Goal: Task Accomplishment & Management: Manage account settings

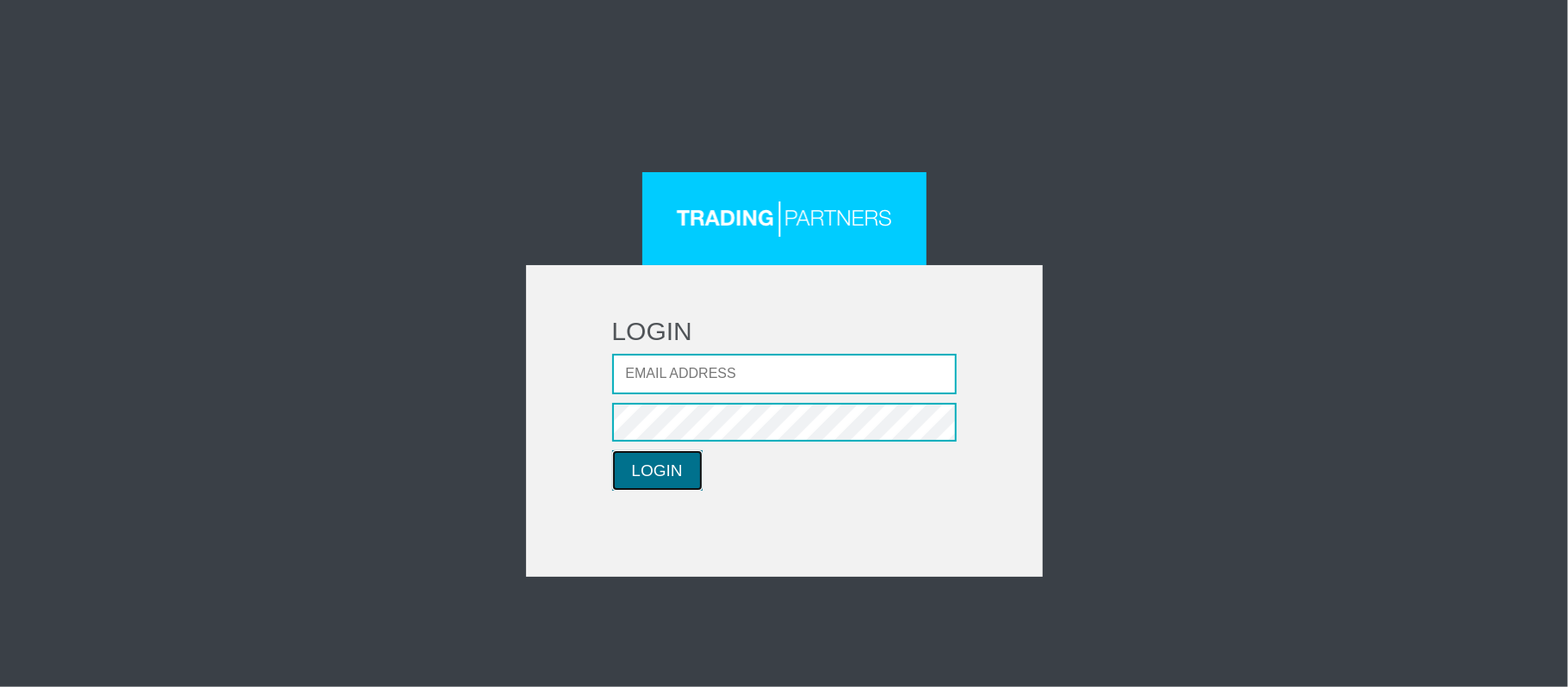
click at [687, 473] on button "LOGIN" at bounding box center [657, 470] width 91 height 41
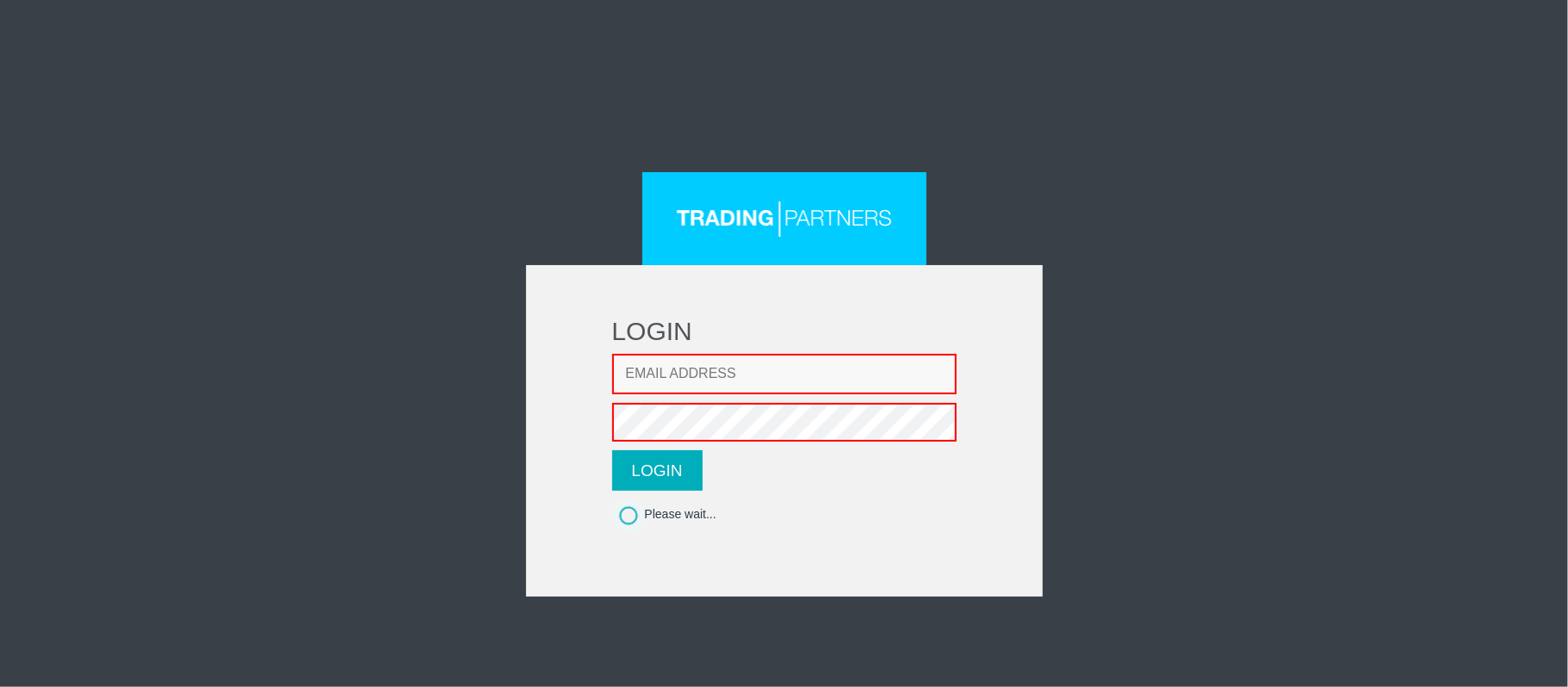
type input "[EMAIL_ADDRESS][DOMAIN_NAME]"
click at [676, 477] on button "LOGIN" at bounding box center [657, 470] width 91 height 41
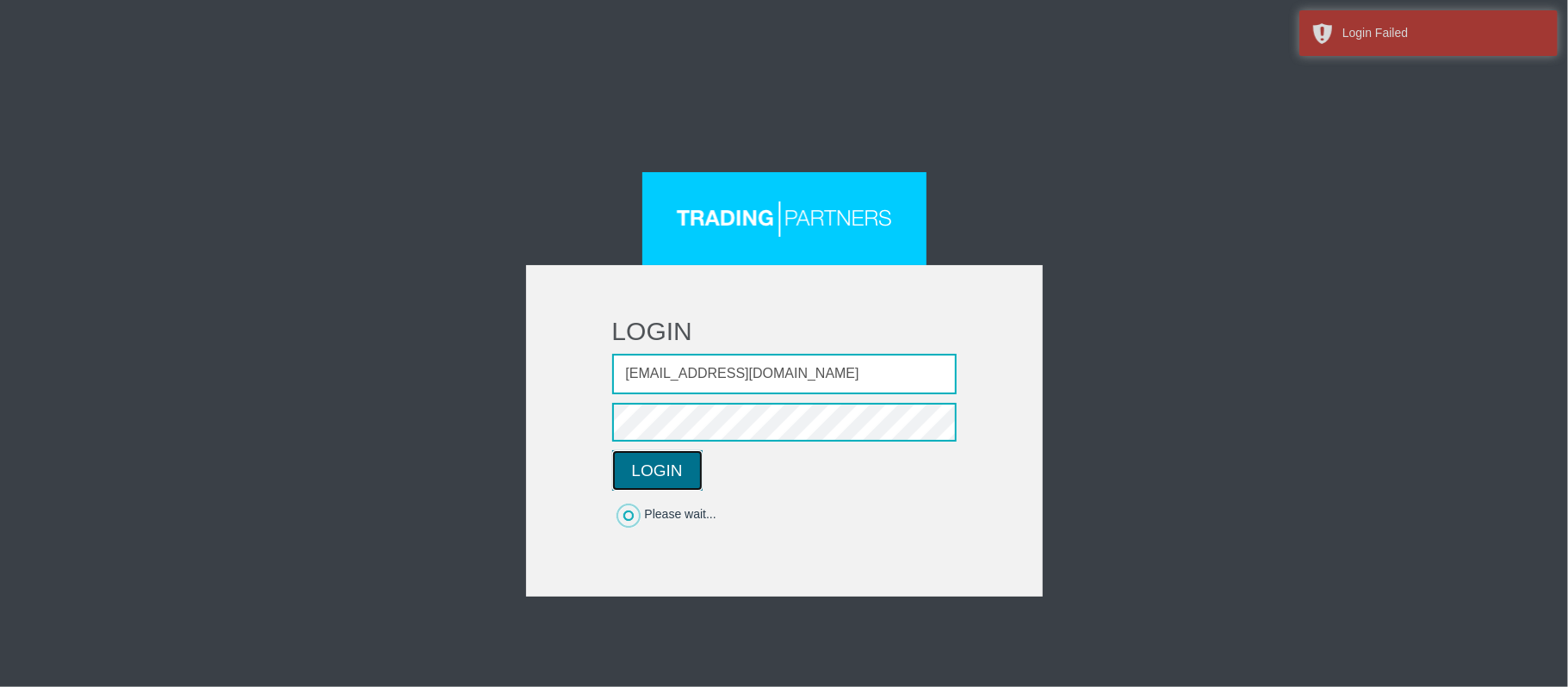
click at [676, 474] on button "LOGIN" at bounding box center [657, 470] width 91 height 41
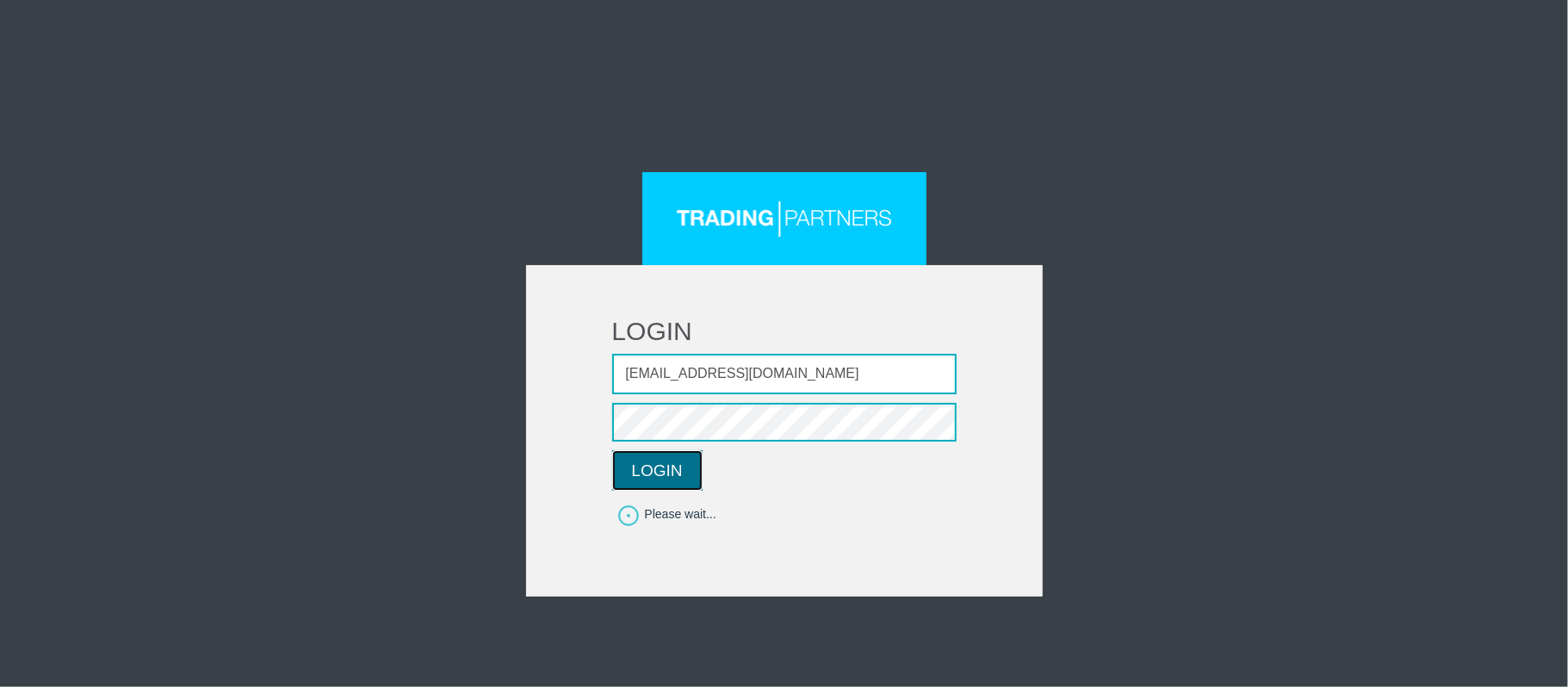
click at [663, 463] on button "LOGIN" at bounding box center [657, 470] width 91 height 41
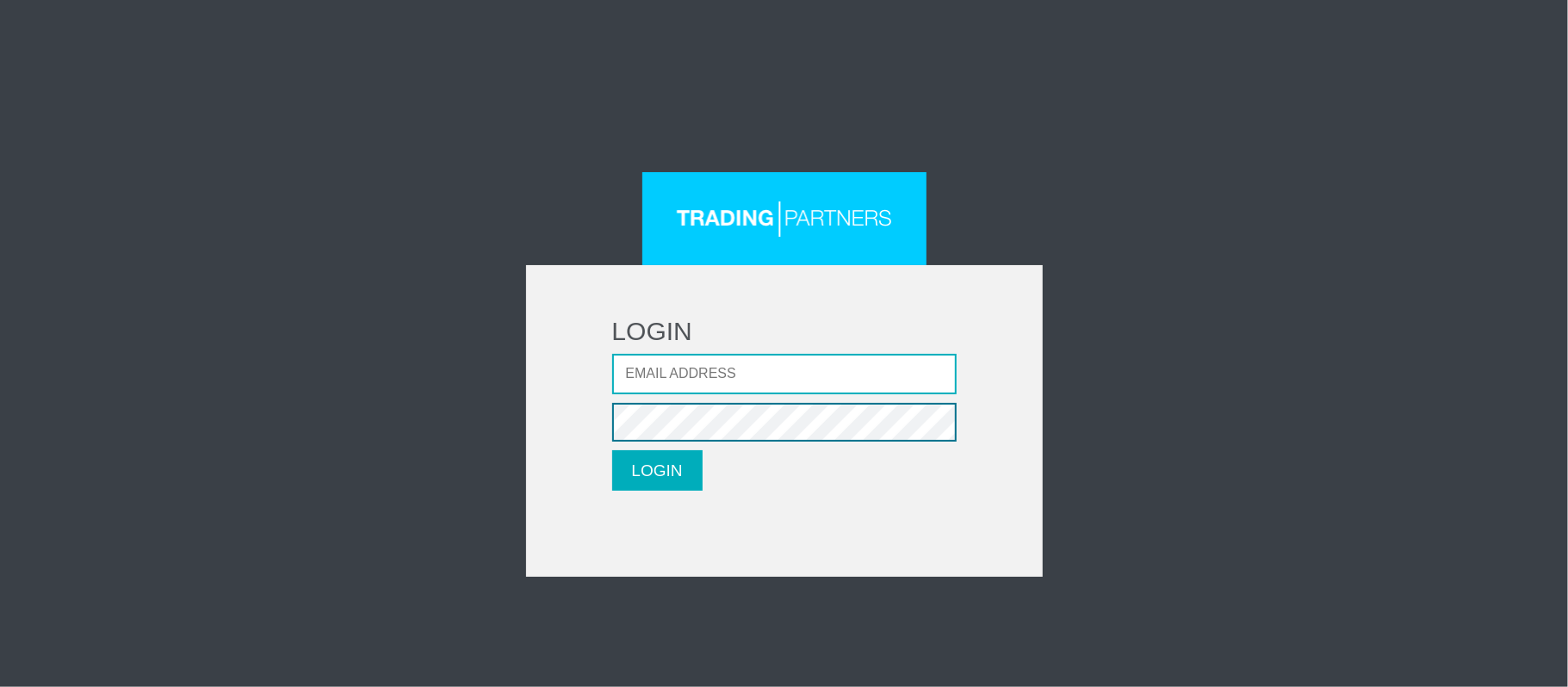
type input "[EMAIL_ADDRESS][DOMAIN_NAME]"
drag, startPoint x: 672, startPoint y: 465, endPoint x: 672, endPoint y: 452, distance: 13.0
click at [670, 463] on button "LOGIN" at bounding box center [657, 470] width 91 height 41
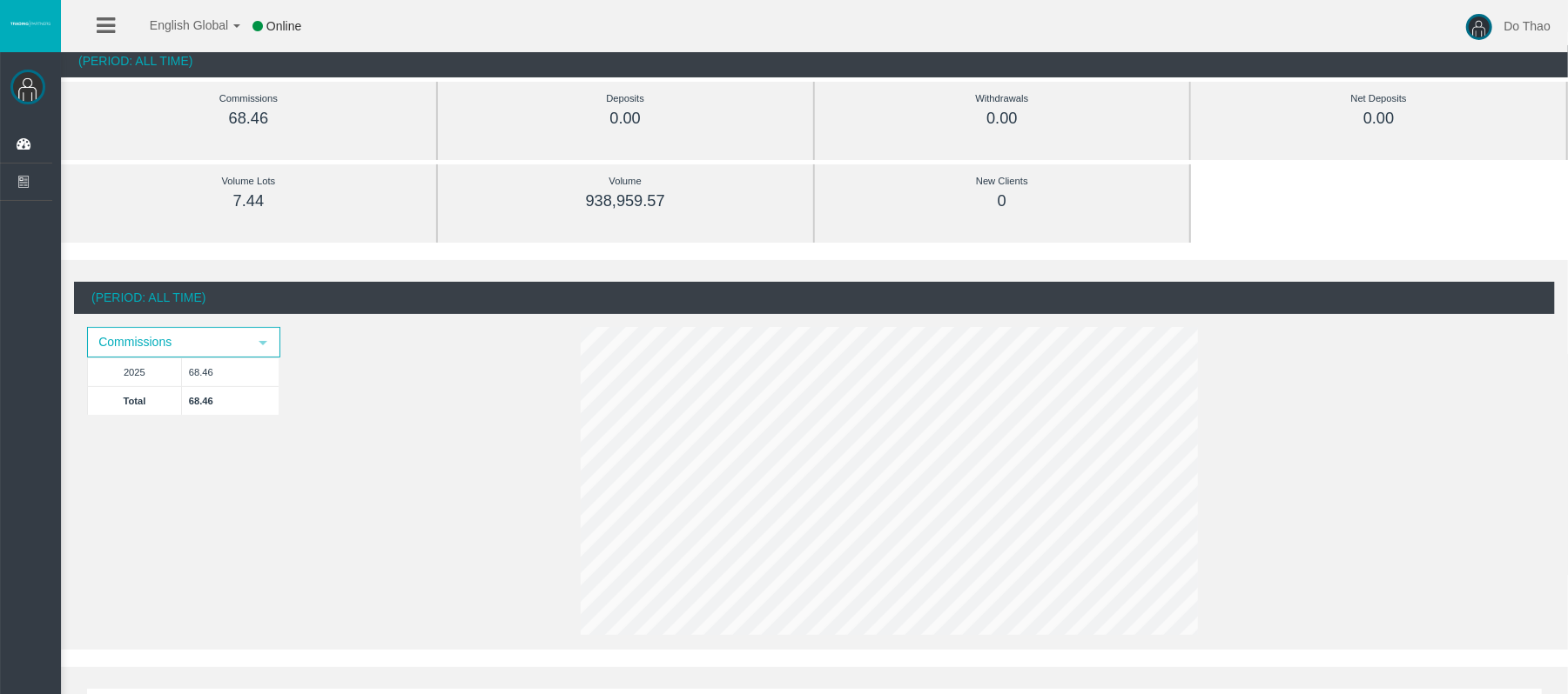
scroll to position [116, 0]
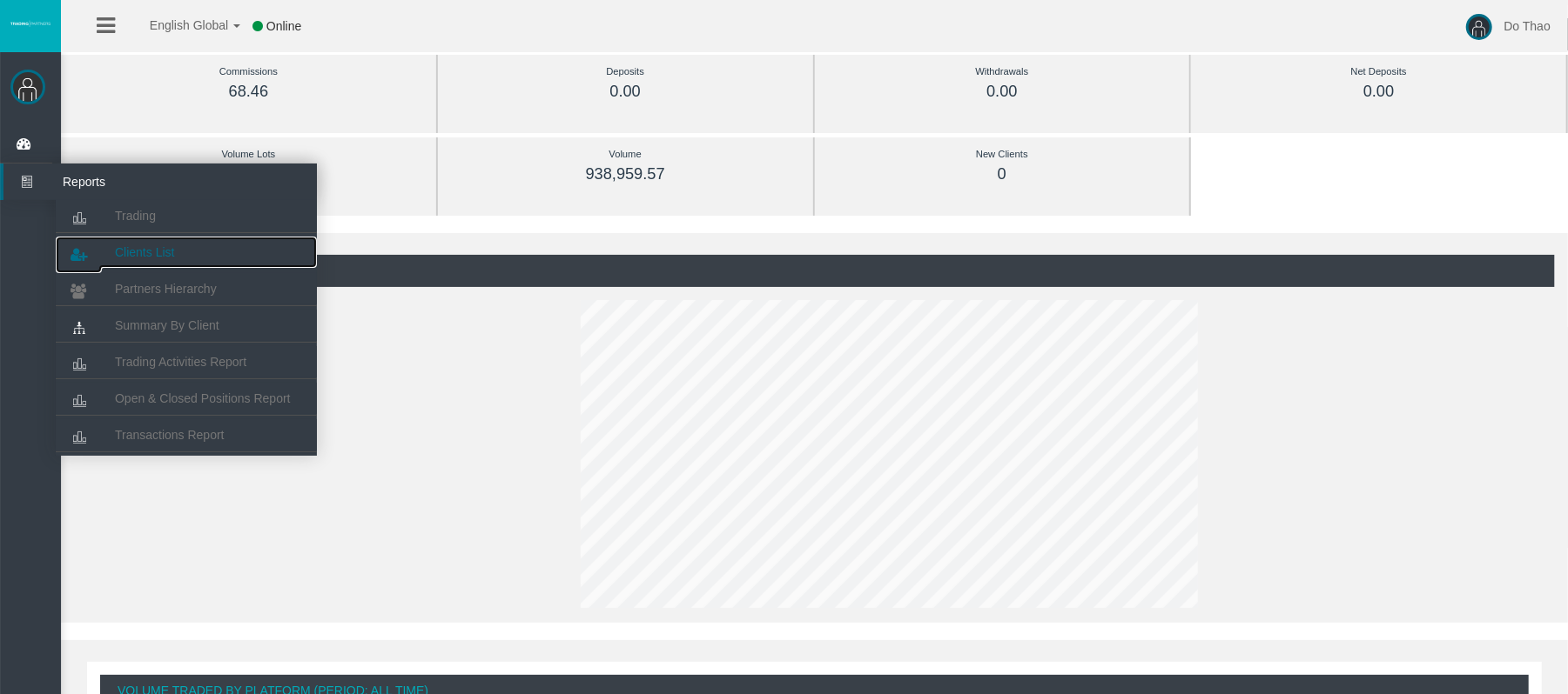
click at [122, 245] on span "Clients List" at bounding box center [145, 252] width 59 height 14
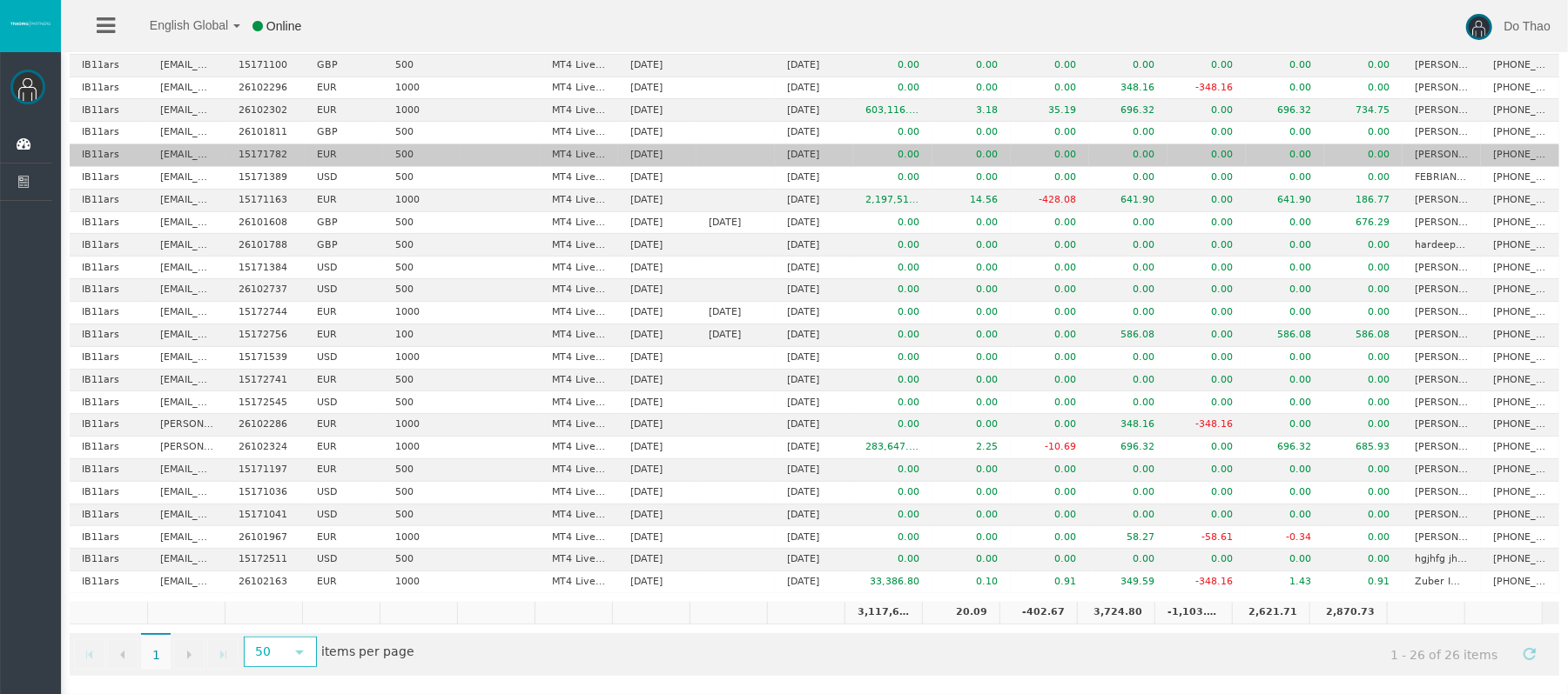
scroll to position [234, 0]
click at [646, 258] on td "[DATE]" at bounding box center [658, 268] width 79 height 23
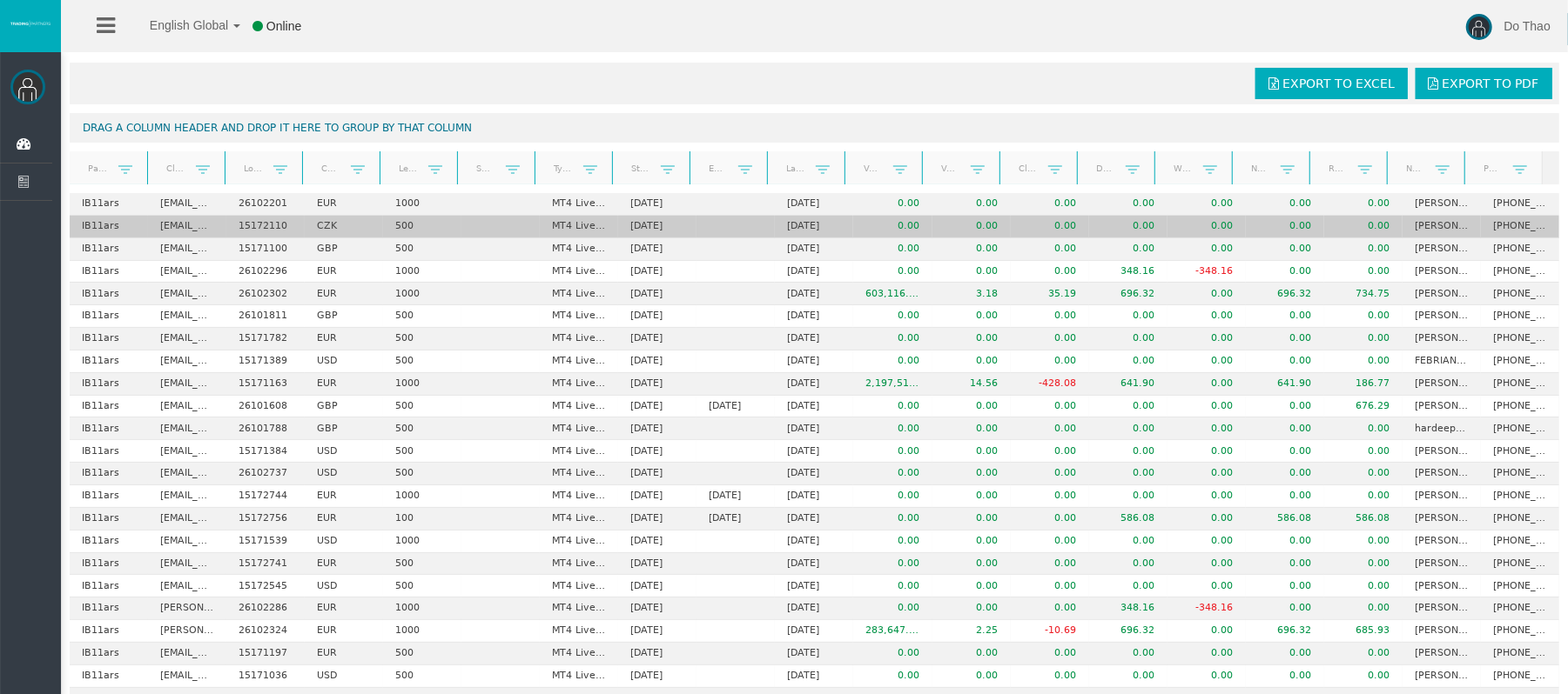
scroll to position [2, 0]
